Goal: Task Accomplishment & Management: Use online tool/utility

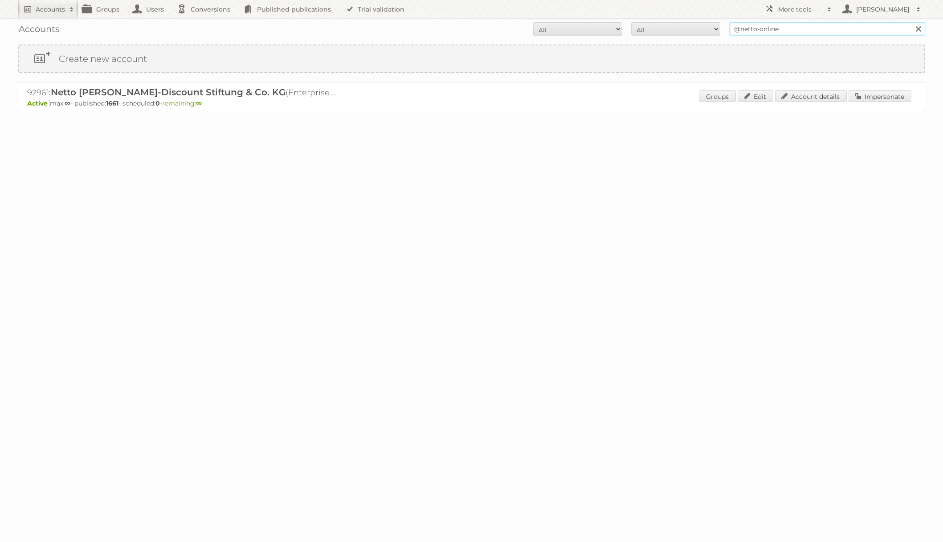
click at [767, 27] on input "@netto-online" at bounding box center [828, 28] width 196 height 13
type input "maxi serbia"
click at [912, 22] on input "Search" at bounding box center [918, 28] width 13 height 13
click at [804, 96] on link "Account details" at bounding box center [811, 96] width 72 height 12
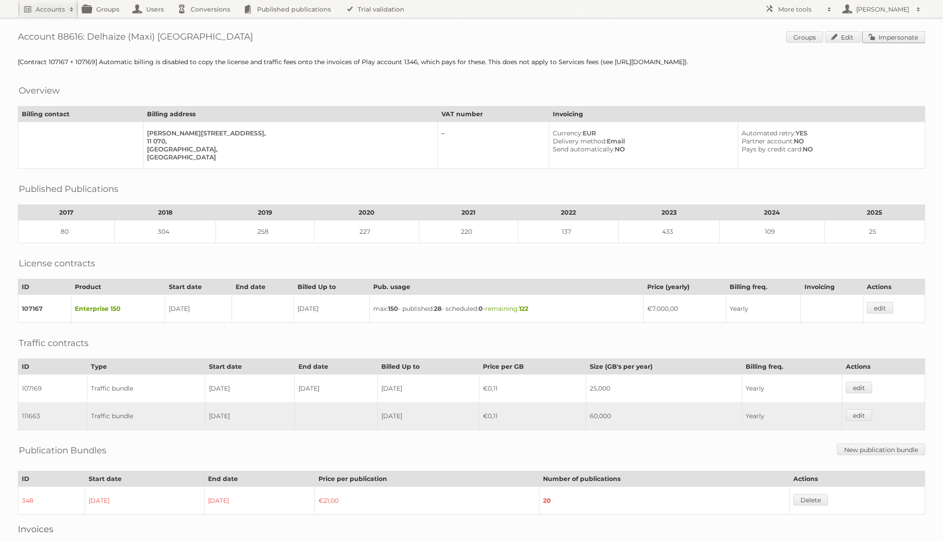
click at [900, 36] on link "Impersonate" at bounding box center [894, 37] width 63 height 12
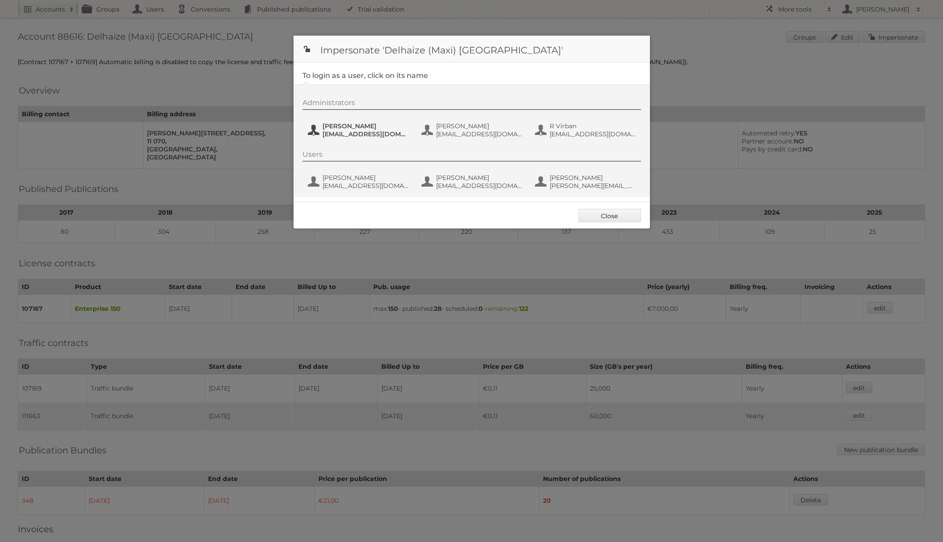
click at [358, 134] on span "marija.bokic@delhaize.rs" at bounding box center [366, 134] width 86 height 8
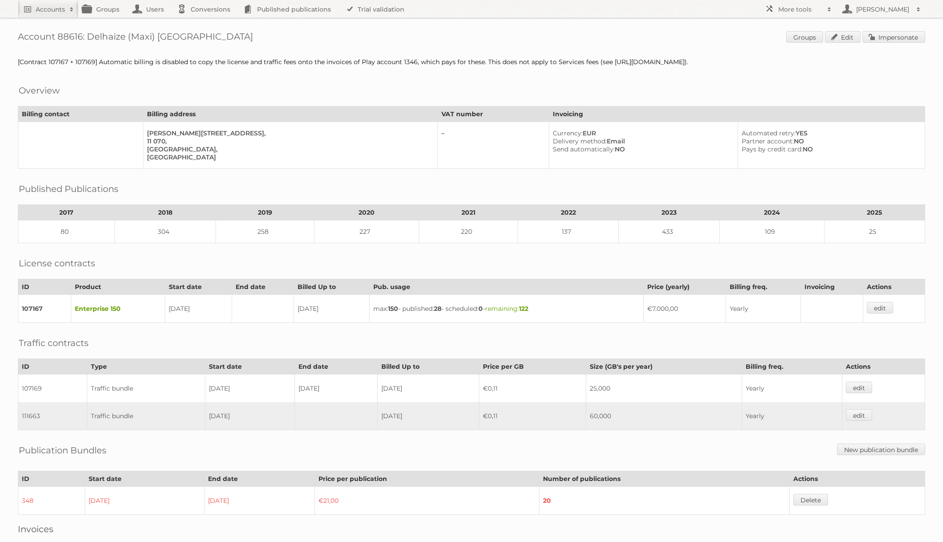
scroll to position [1, 0]
click at [897, 36] on link "Impersonate" at bounding box center [894, 36] width 63 height 12
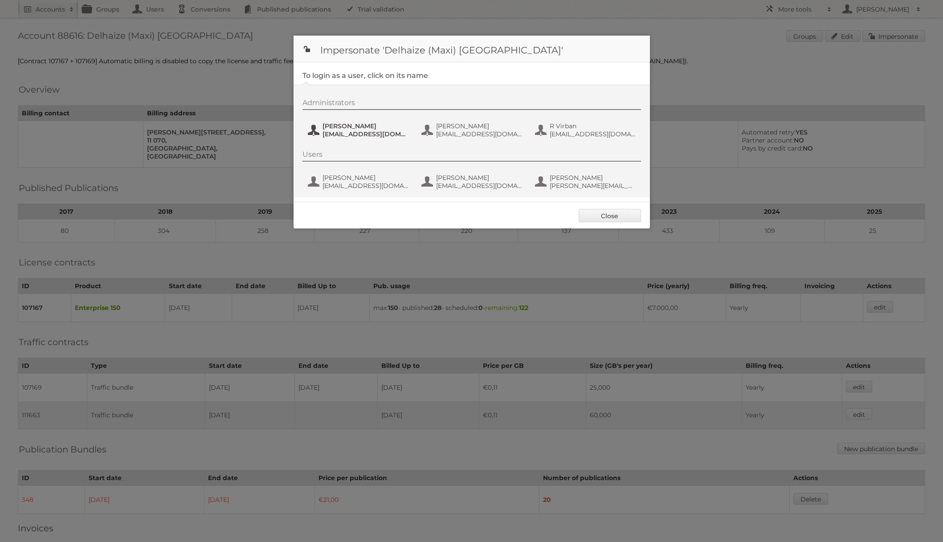
click at [377, 129] on span "Marija" at bounding box center [366, 126] width 86 height 8
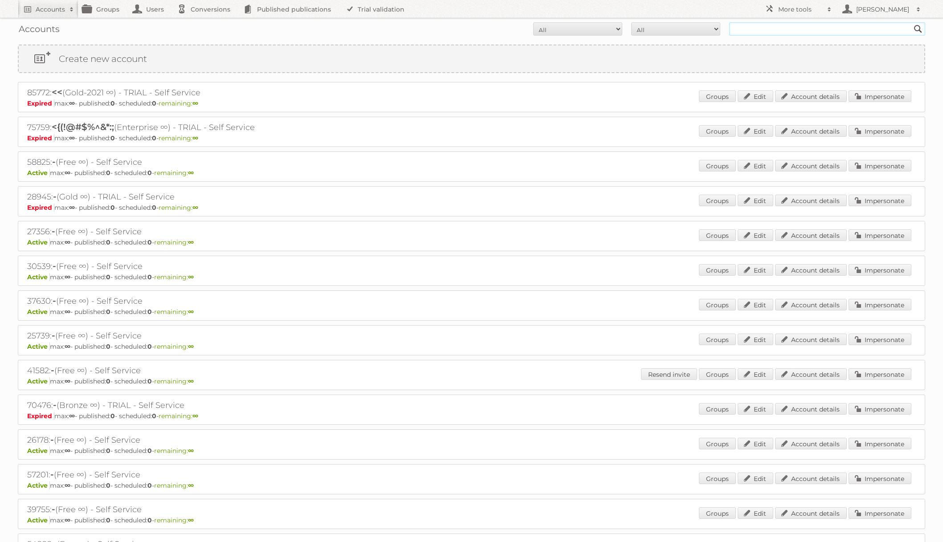
click at [735, 25] on input "text" at bounding box center [828, 28] width 196 height 13
type input "edeka ict"
click at [912, 22] on input "Search" at bounding box center [918, 28] width 13 height 13
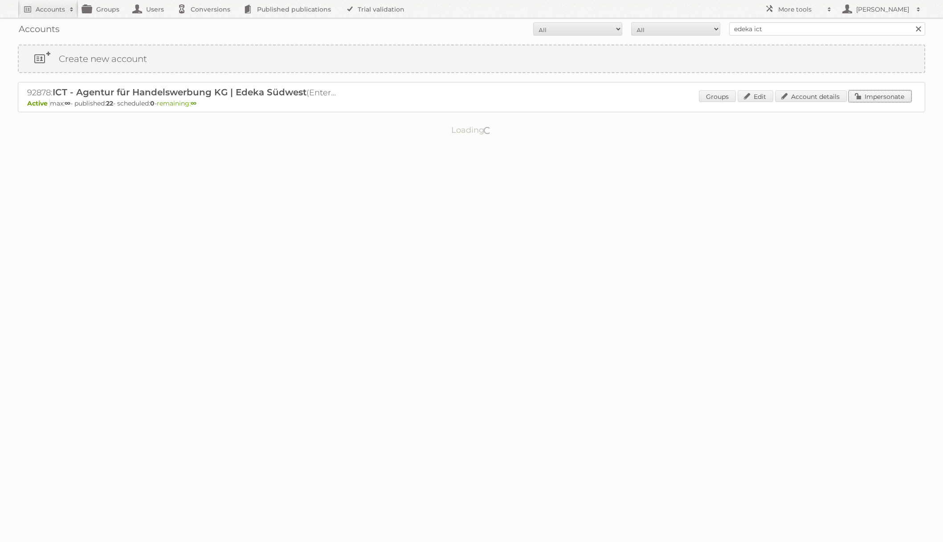
click at [894, 95] on link "Impersonate" at bounding box center [880, 96] width 63 height 12
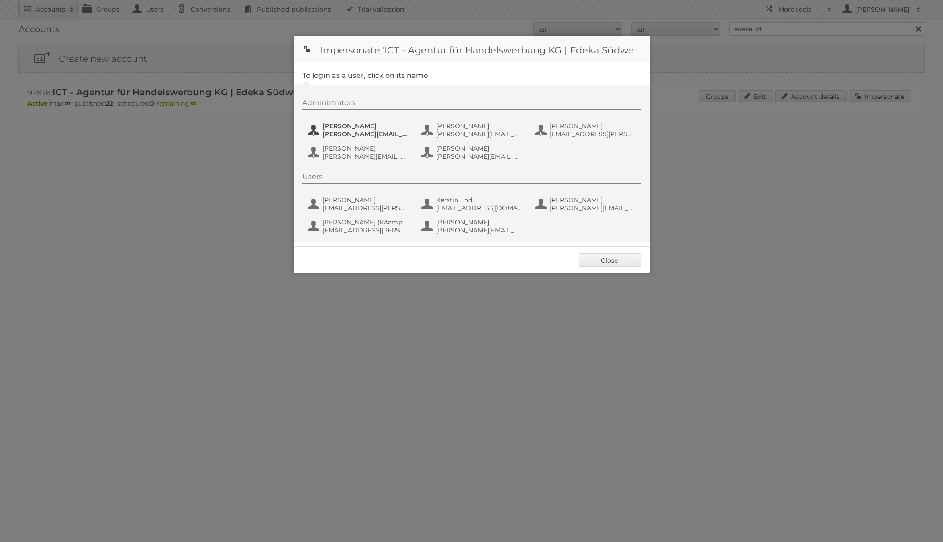
click at [312, 134] on button "[PERSON_NAME] [PERSON_NAME][EMAIL_ADDRESS][PERSON_NAME][DOMAIN_NAME]" at bounding box center [359, 130] width 105 height 18
